Goal: Navigation & Orientation: Find specific page/section

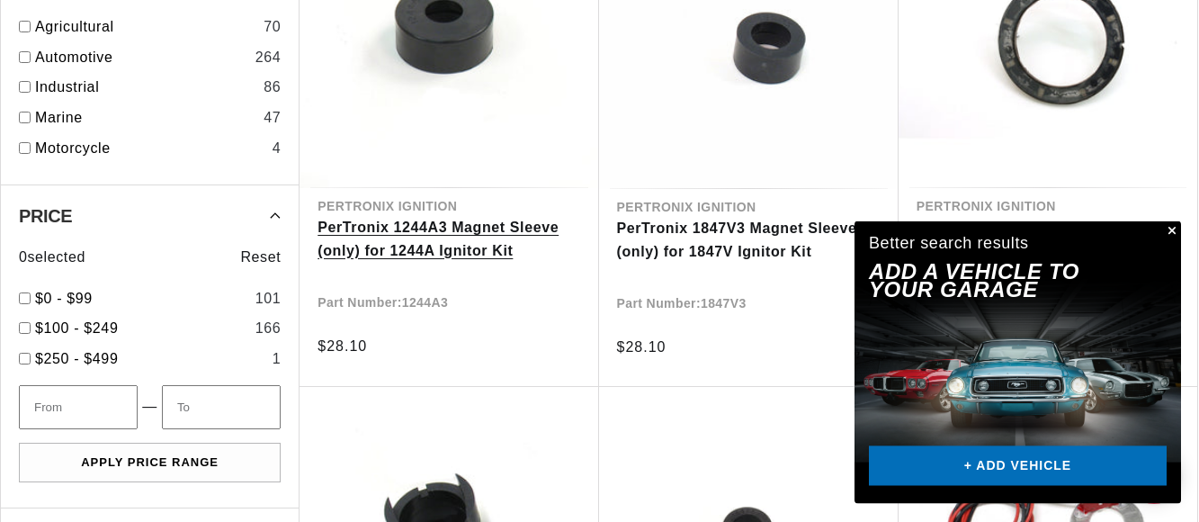
scroll to position [1651, 0]
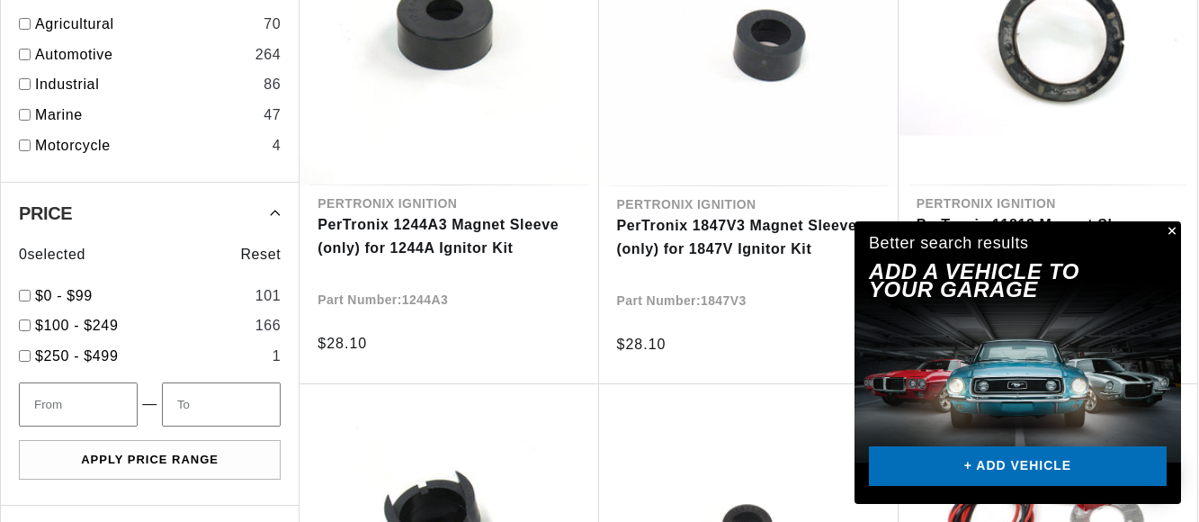
click at [1169, 226] on button "Close" at bounding box center [1170, 232] width 22 height 22
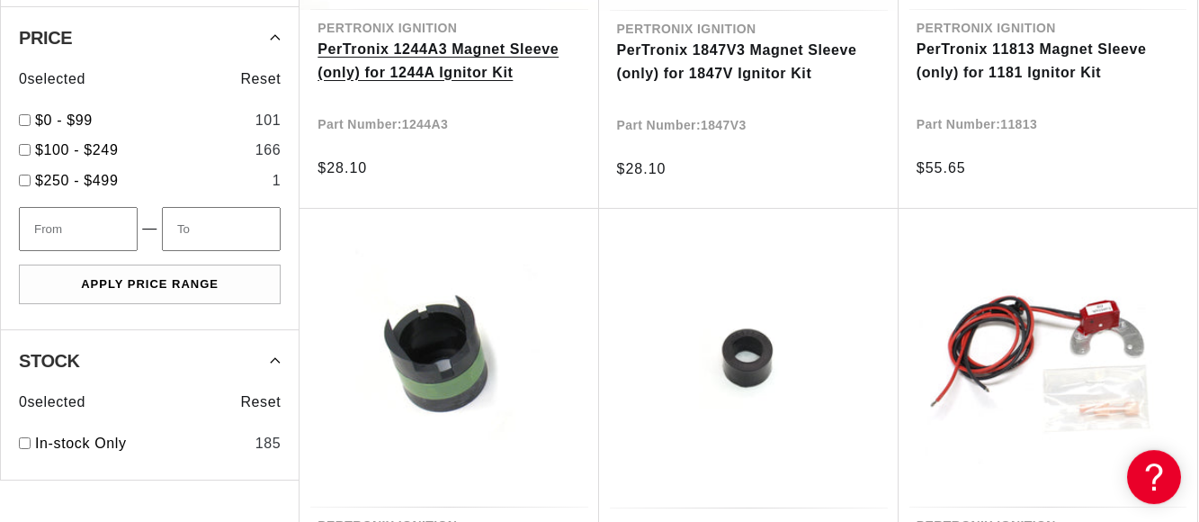
scroll to position [1834, 0]
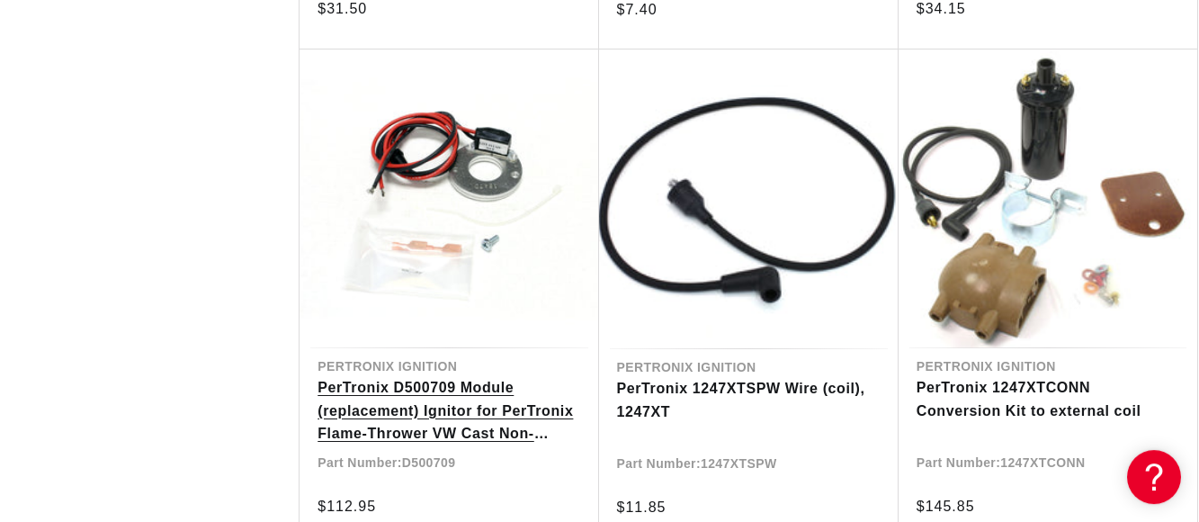
scroll to position [3485, 0]
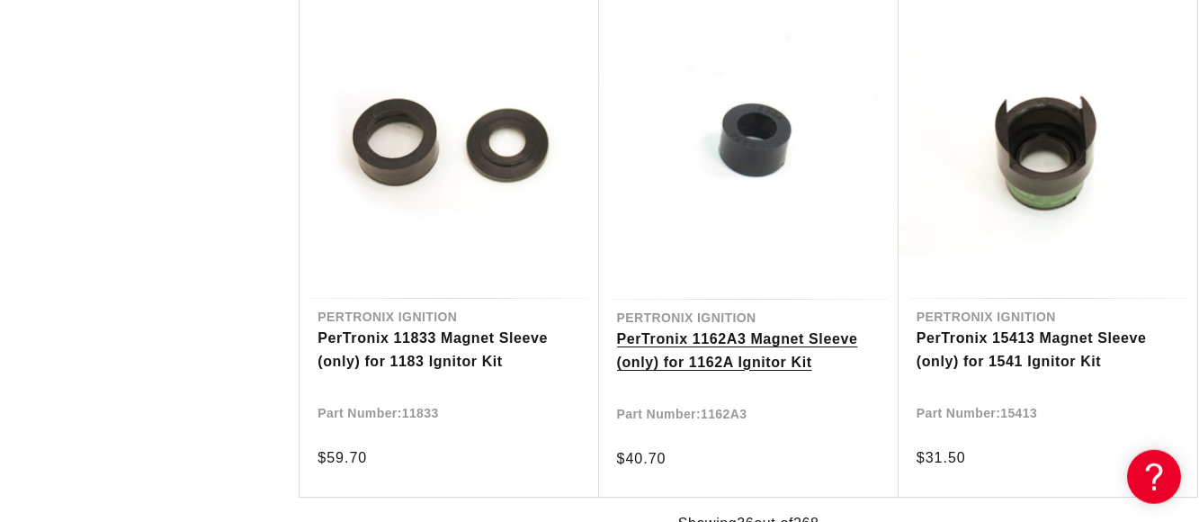
scroll to position [6053, 0]
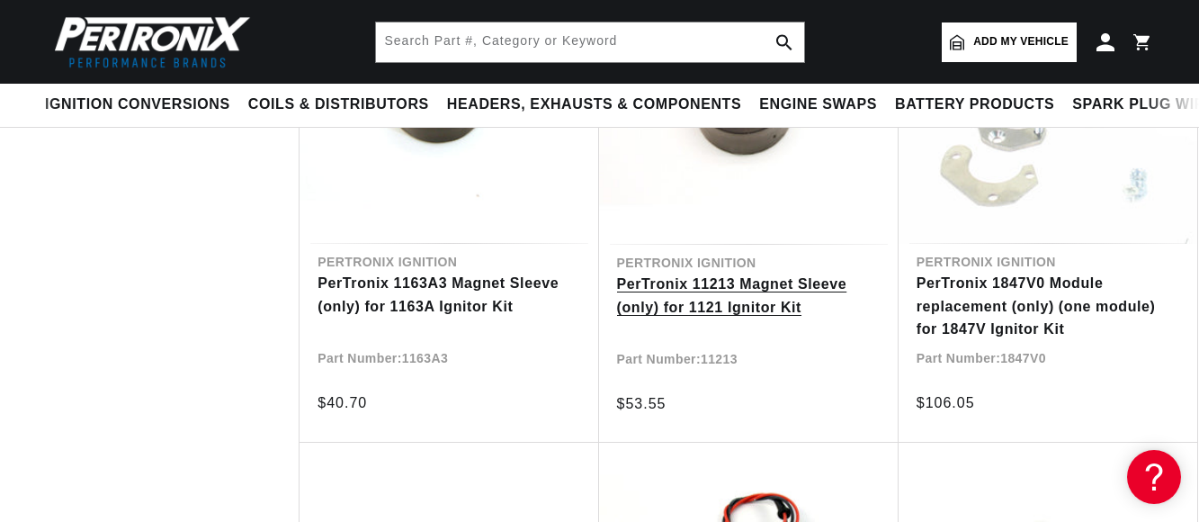
scroll to position [6970, 0]
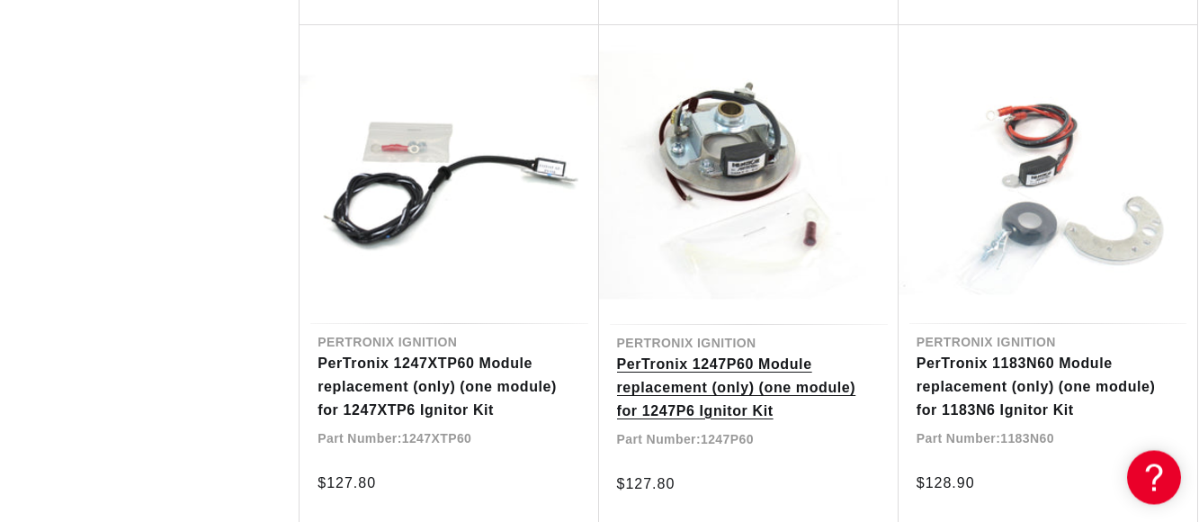
scroll to position [9997, 0]
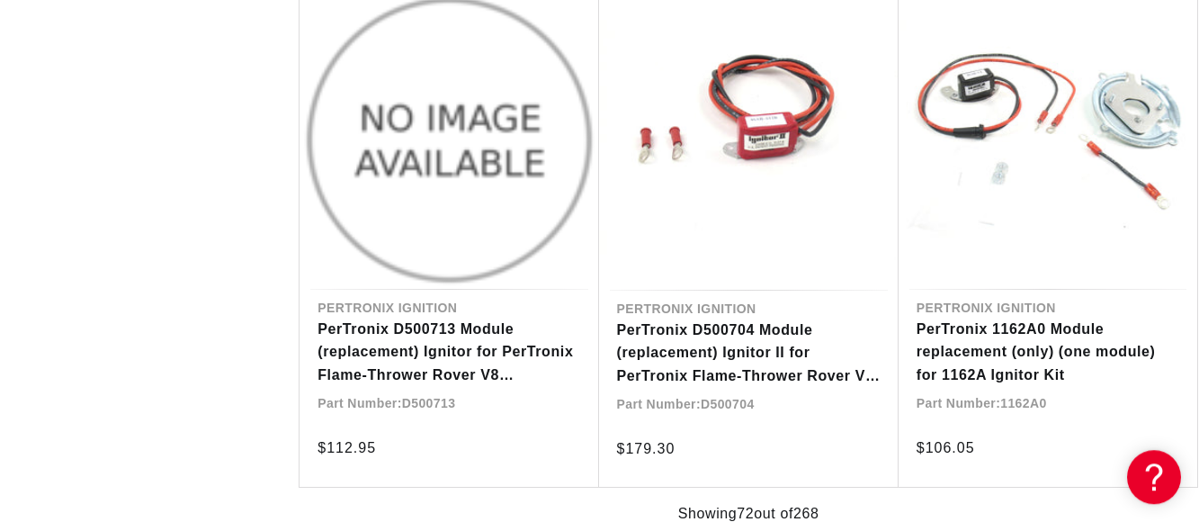
scroll to position [12015, 0]
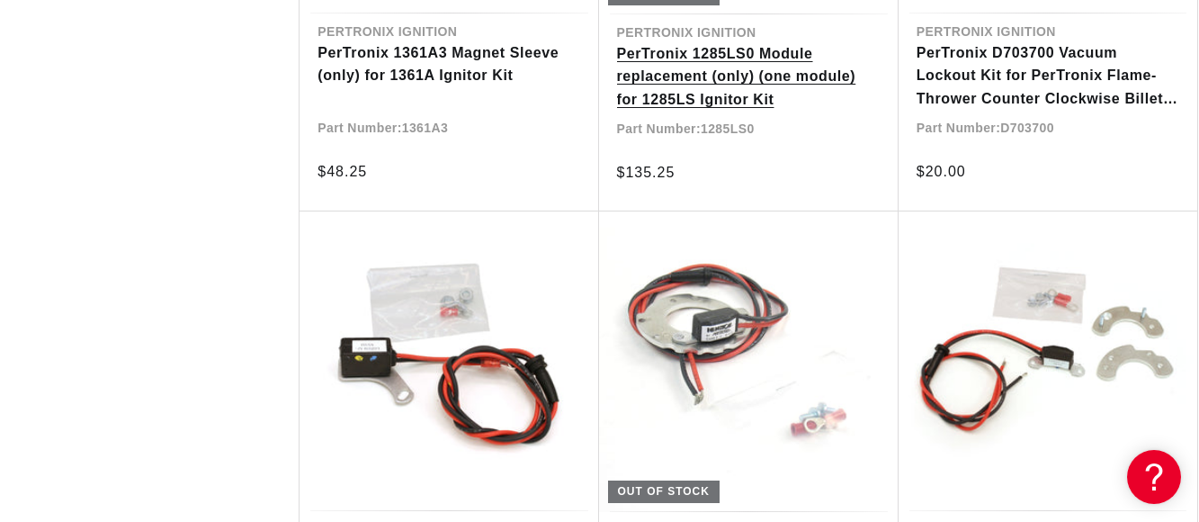
scroll to position [13849, 0]
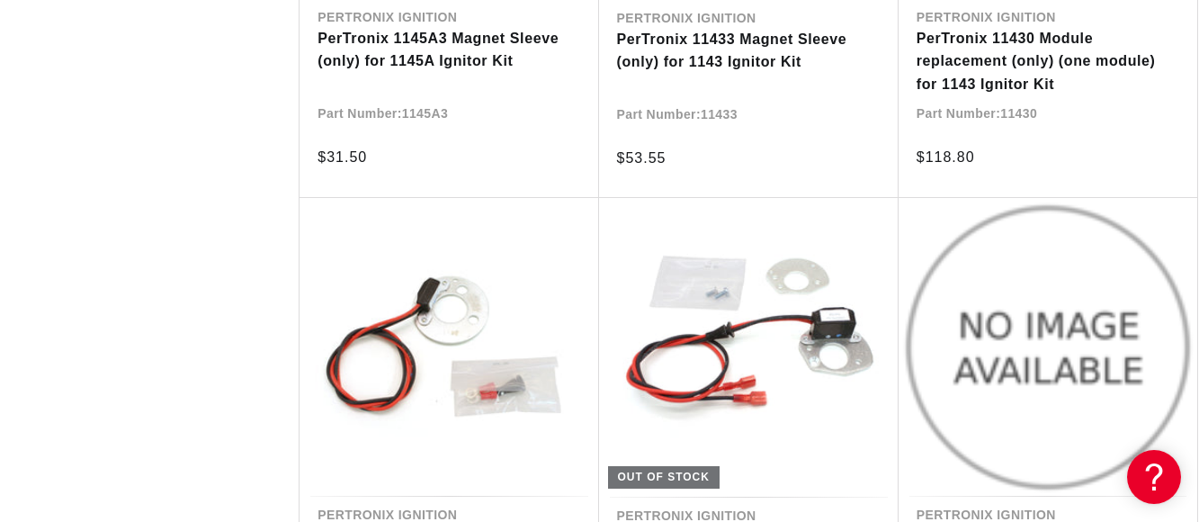
scroll to position [14858, 0]
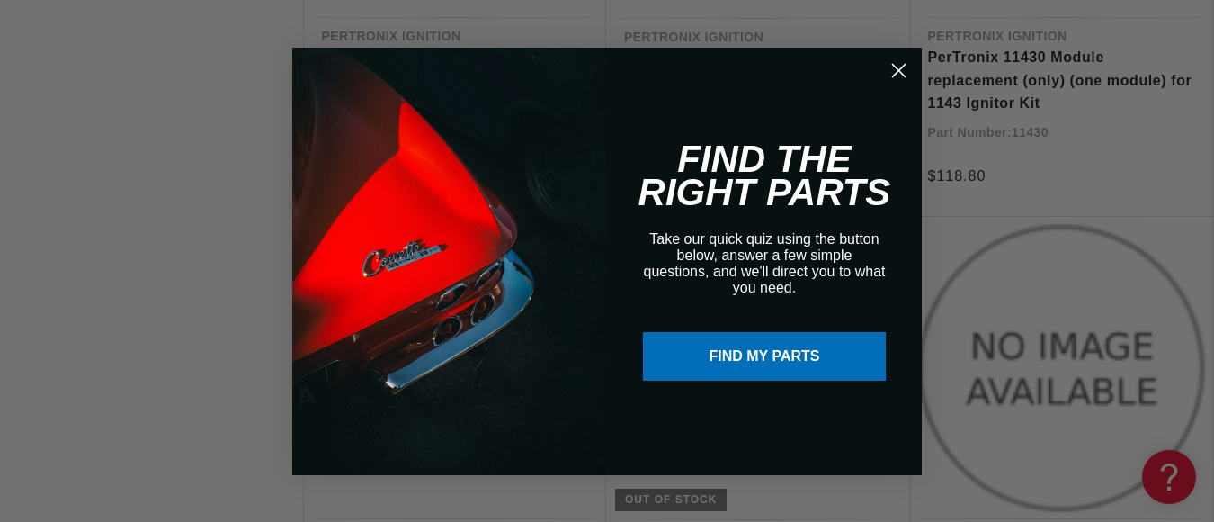
click at [893, 61] on circle "Close dialog" at bounding box center [899, 70] width 30 height 30
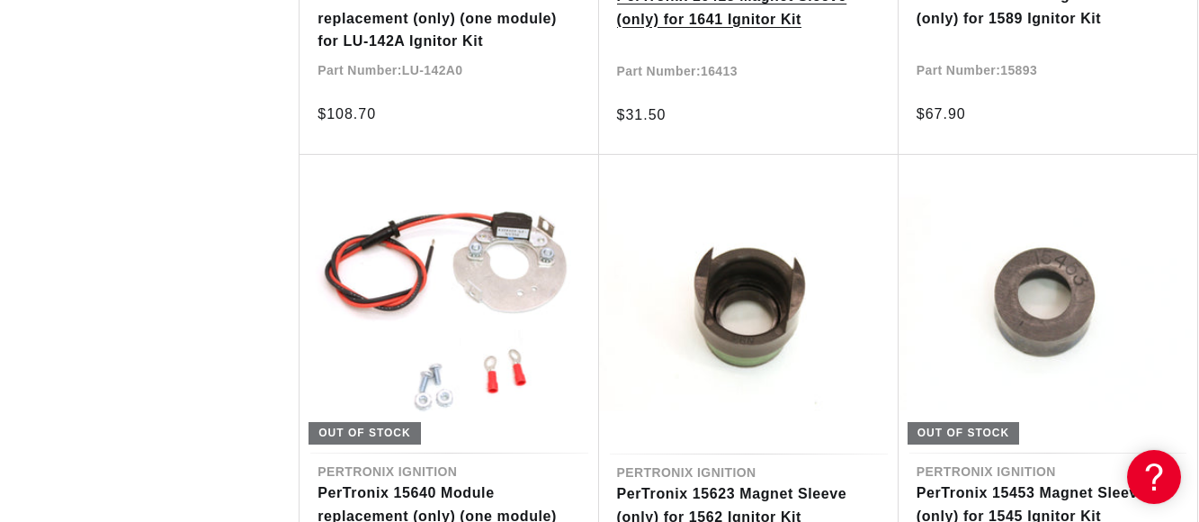
scroll to position [17976, 0]
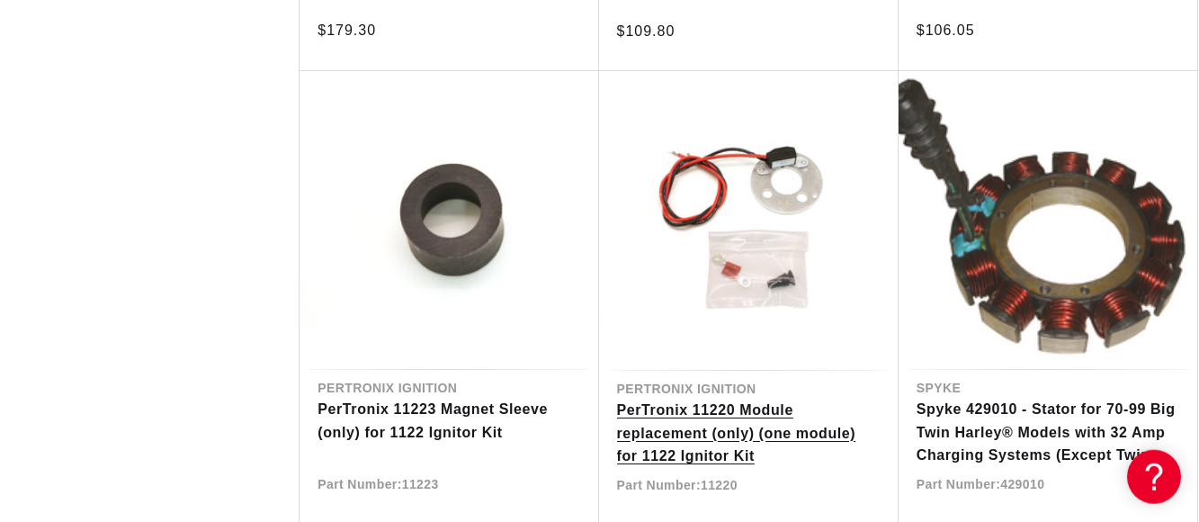
scroll to position [19902, 0]
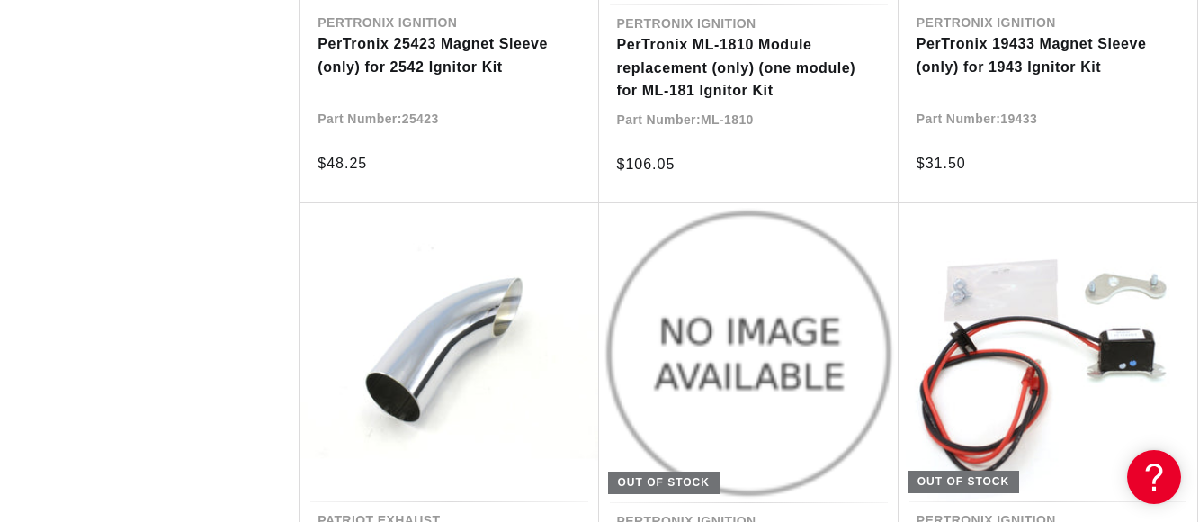
scroll to position [20911, 0]
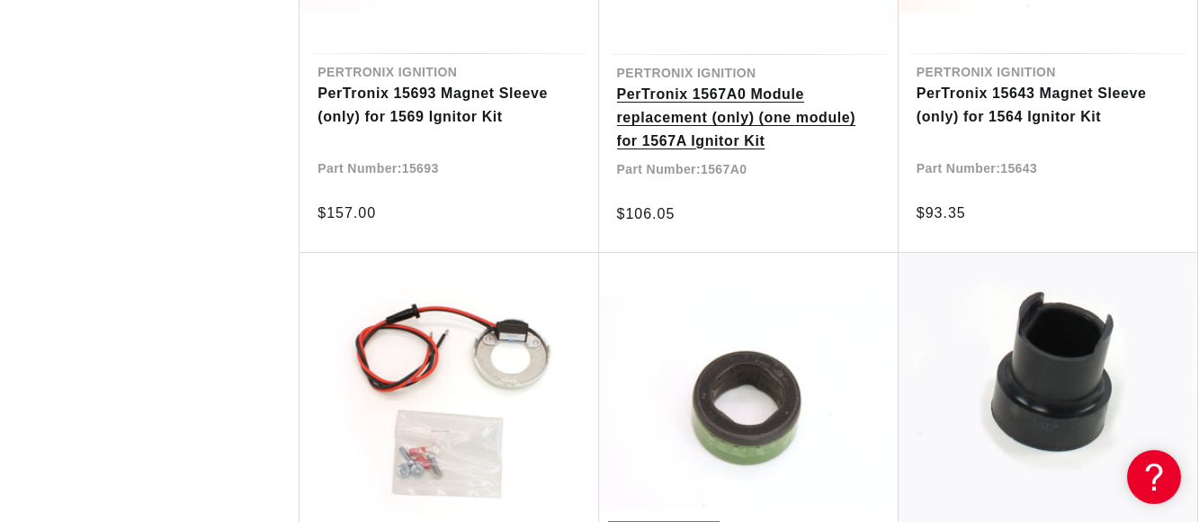
scroll to position [23662, 0]
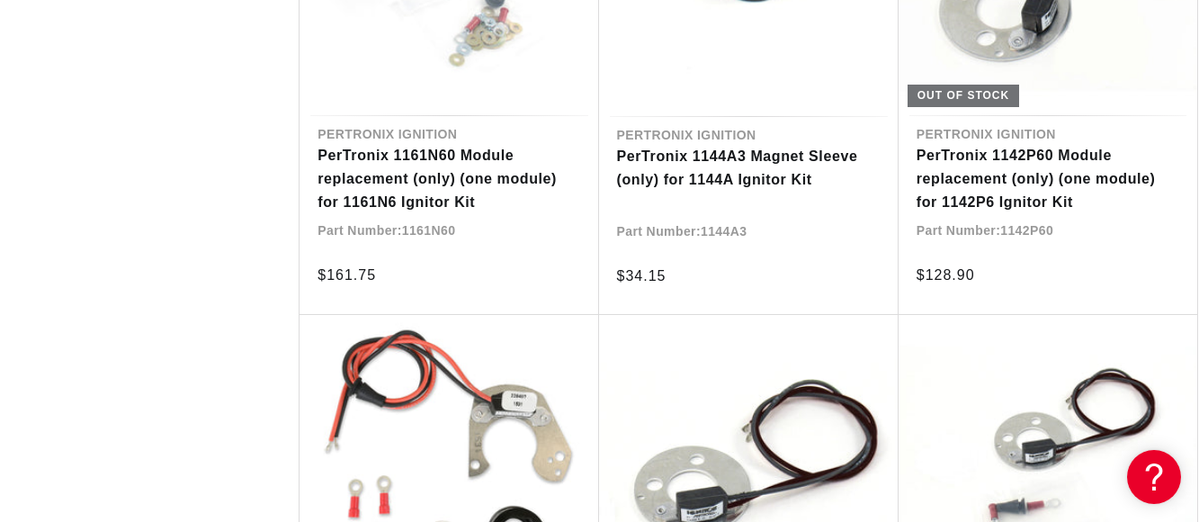
scroll to position [25772, 0]
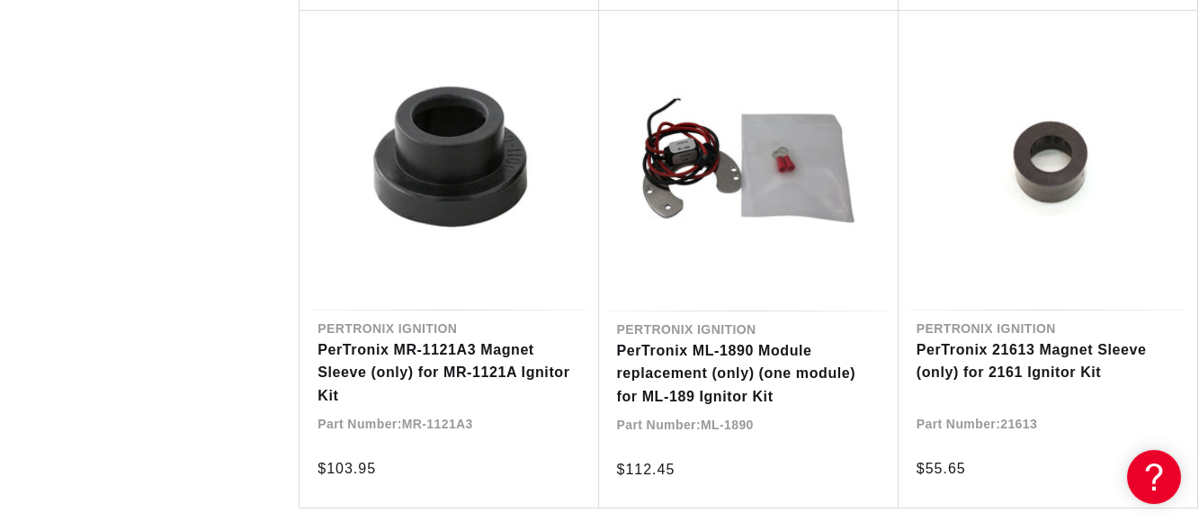
scroll to position [27950, 0]
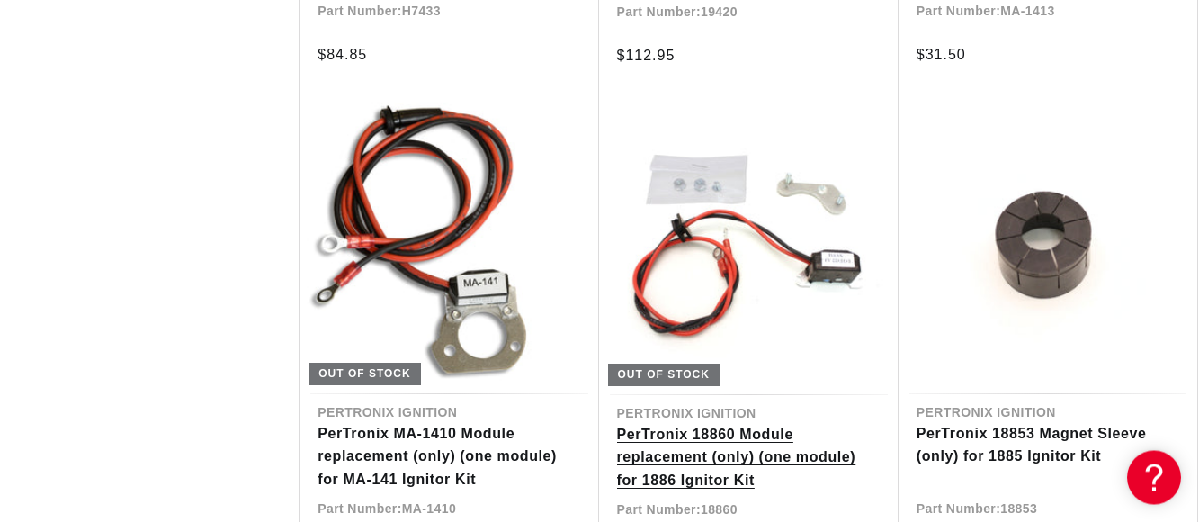
scroll to position [29807, 0]
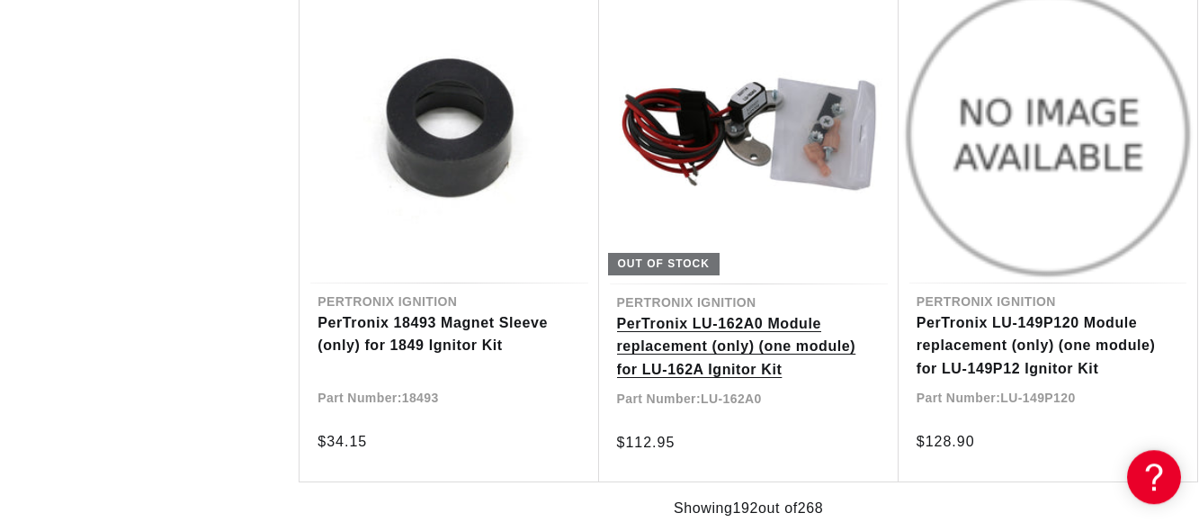
scroll to position [31916, 0]
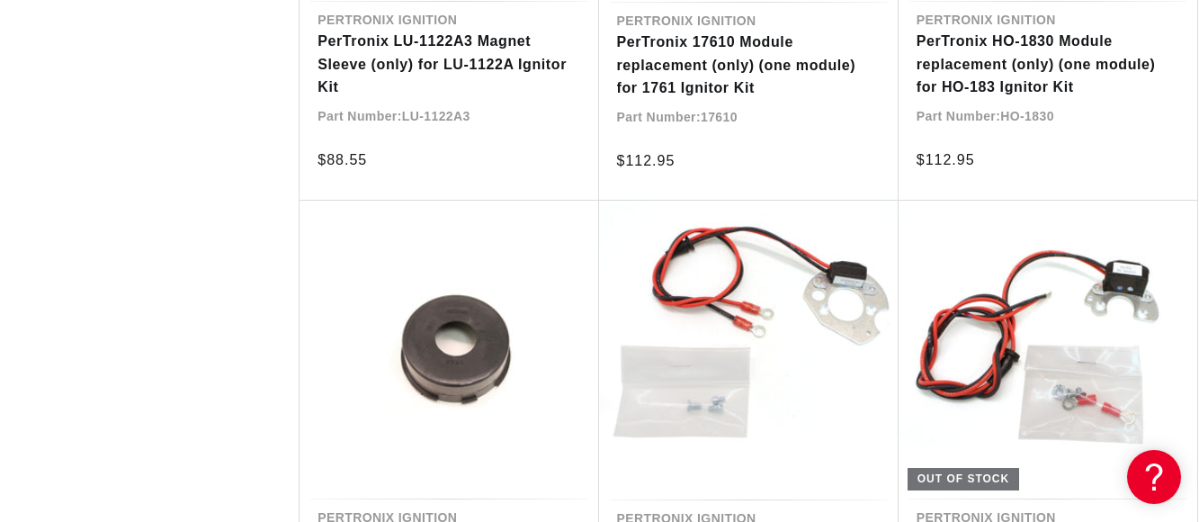
scroll to position [33842, 0]
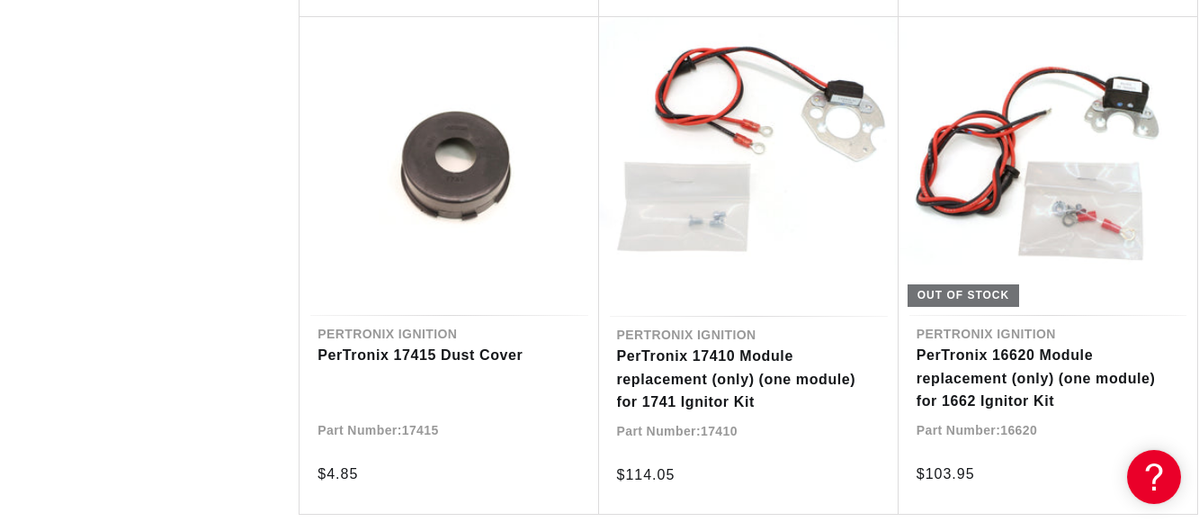
scroll to position [34210, 0]
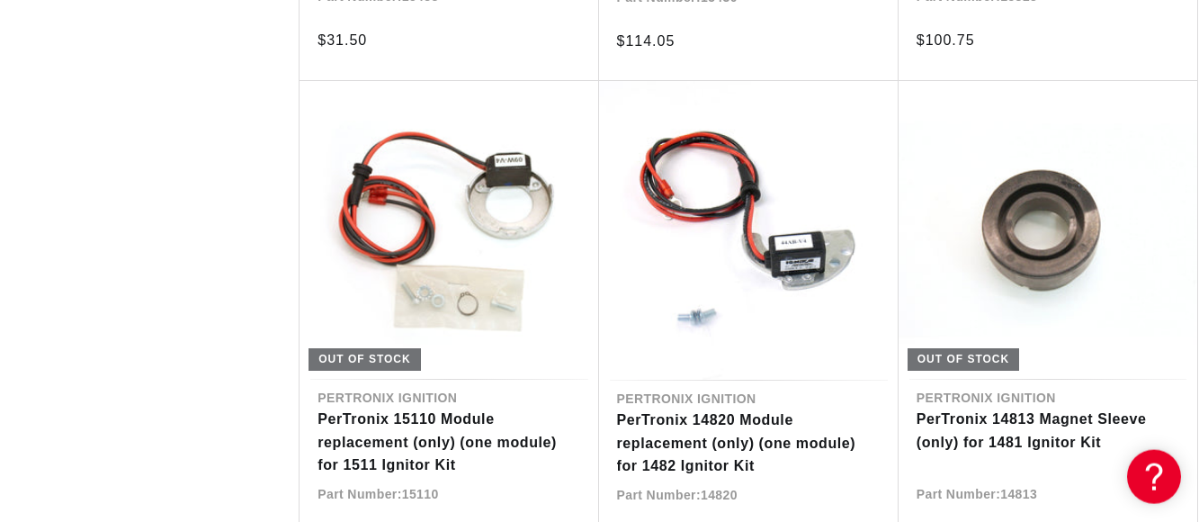
scroll to position [35768, 0]
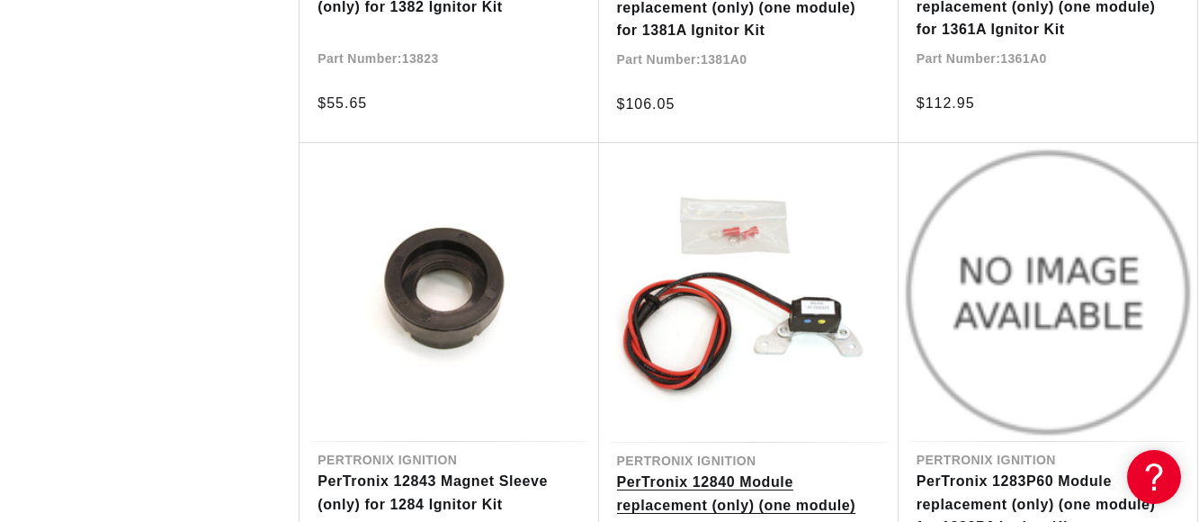
scroll to position [37786, 0]
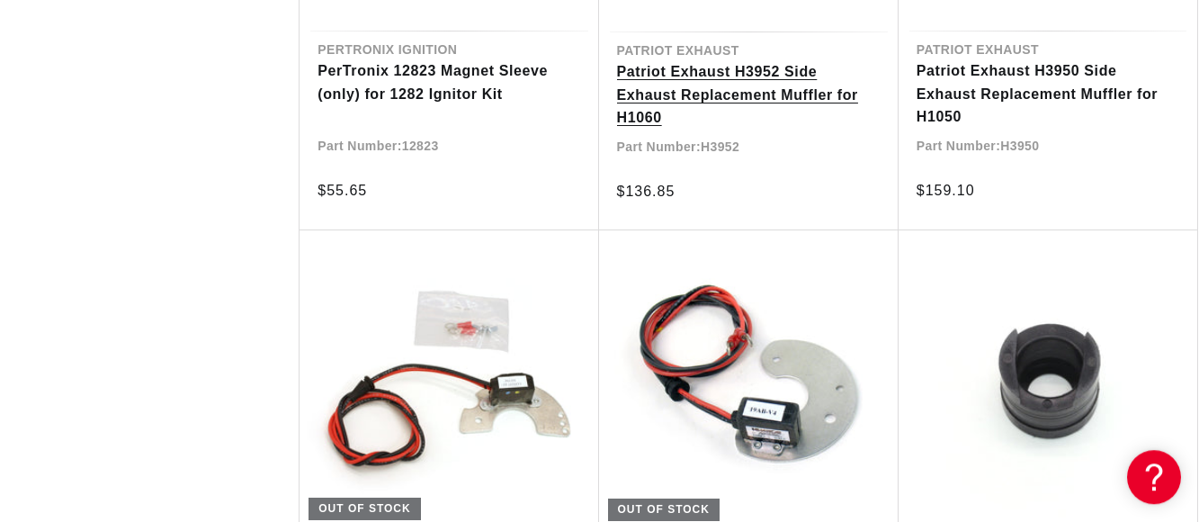
scroll to position [39162, 0]
